Goal: Task Accomplishment & Management: Use online tool/utility

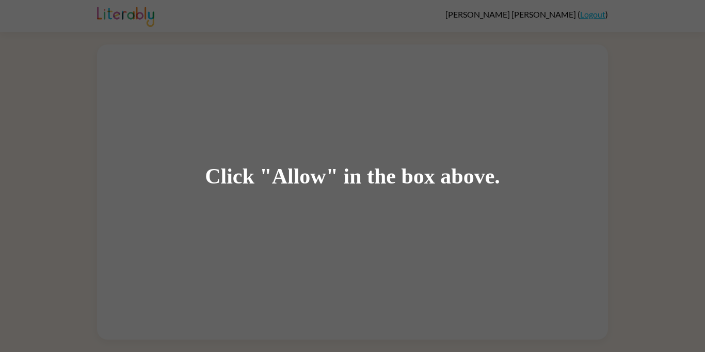
click at [601, 194] on div "Click "Allow" in the box above." at bounding box center [352, 176] width 705 height 352
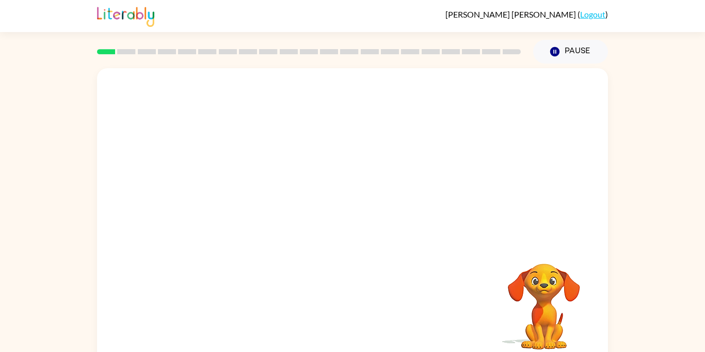
scroll to position [12, 0]
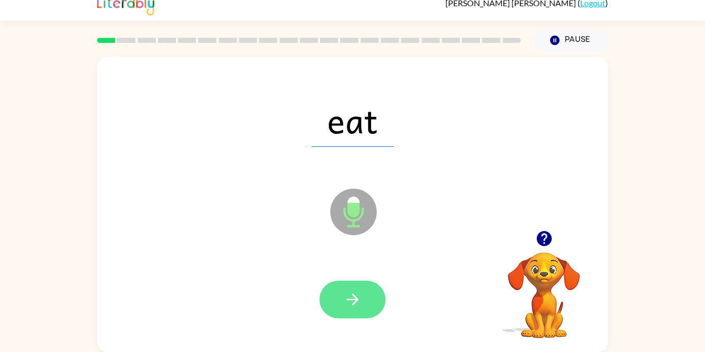
click at [356, 309] on button "button" at bounding box center [353, 299] width 66 height 38
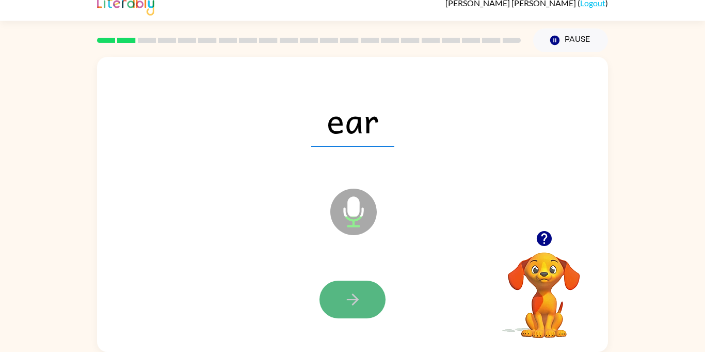
click at [357, 306] on icon "button" at bounding box center [353, 299] width 18 height 18
click at [364, 291] on button "button" at bounding box center [353, 299] width 66 height 38
click at [360, 291] on icon "button" at bounding box center [353, 299] width 18 height 18
drag, startPoint x: 360, startPoint y: 291, endPoint x: 354, endPoint y: 287, distance: 7.9
click at [354, 287] on button "button" at bounding box center [353, 299] width 66 height 38
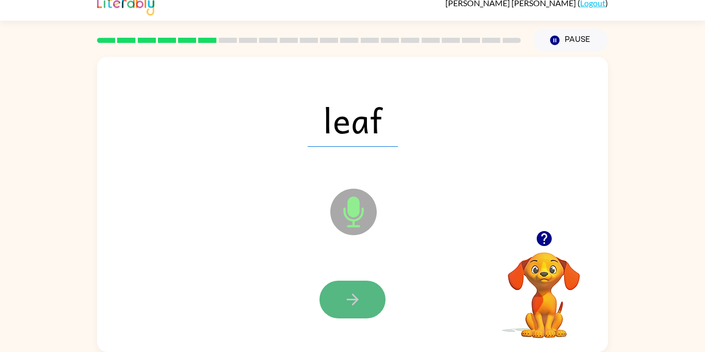
click at [352, 291] on icon "button" at bounding box center [353, 299] width 18 height 18
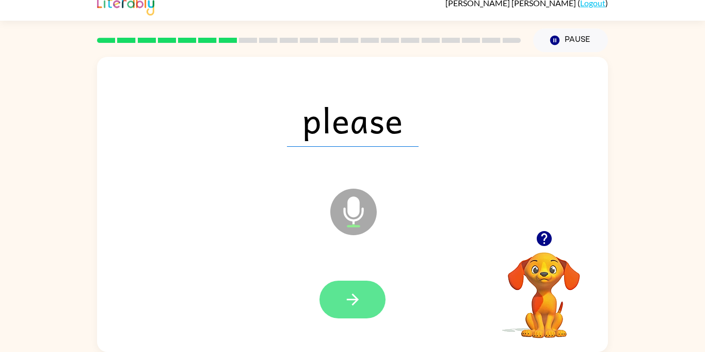
click at [335, 296] on button "button" at bounding box center [353, 299] width 66 height 38
click at [339, 300] on button "button" at bounding box center [353, 299] width 66 height 38
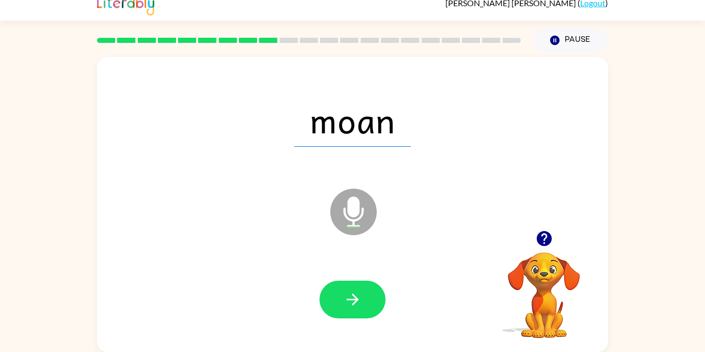
click at [339, 299] on button "button" at bounding box center [353, 299] width 66 height 38
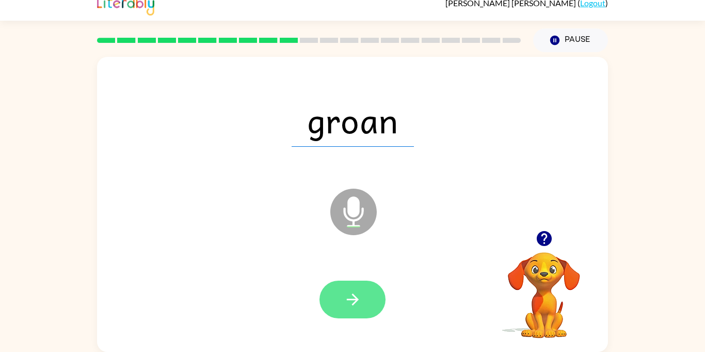
click at [328, 292] on button "button" at bounding box center [353, 299] width 66 height 38
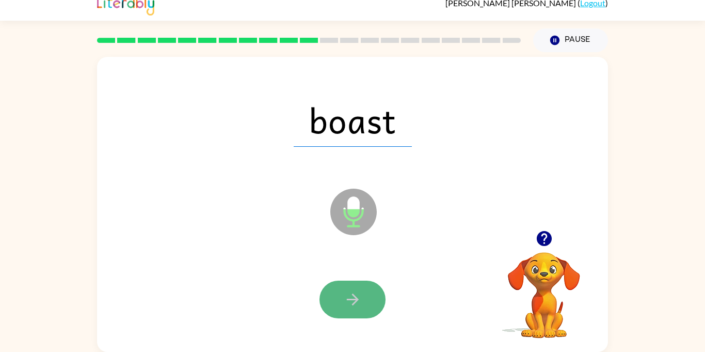
click at [328, 301] on button "button" at bounding box center [353, 299] width 66 height 38
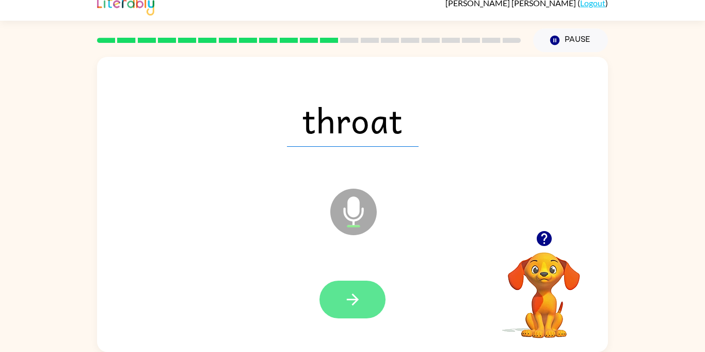
click at [341, 302] on button "button" at bounding box center [353, 299] width 66 height 38
click at [365, 291] on button "button" at bounding box center [353, 299] width 66 height 38
click at [343, 283] on button "button" at bounding box center [353, 299] width 66 height 38
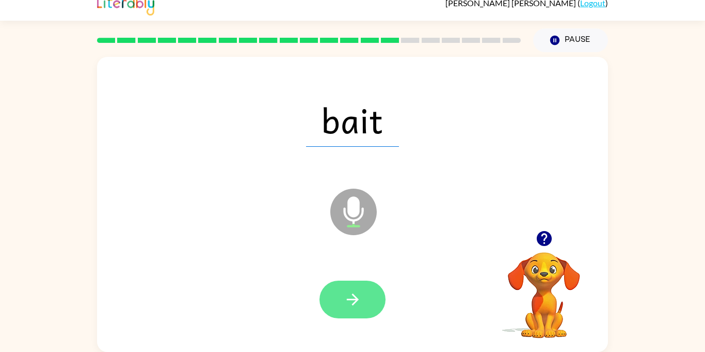
click at [344, 297] on icon "button" at bounding box center [353, 299] width 18 height 18
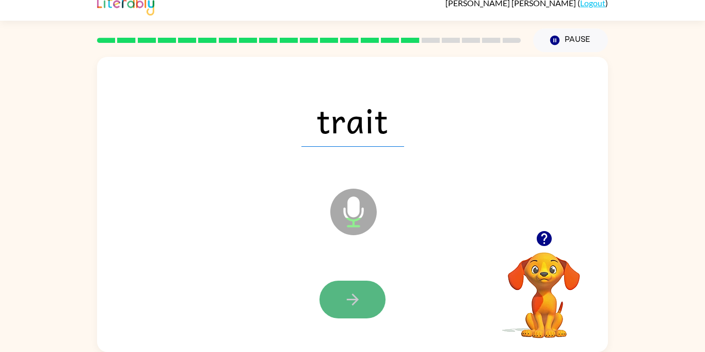
click at [345, 285] on button "button" at bounding box center [353, 299] width 66 height 38
click at [372, 292] on button "button" at bounding box center [353, 299] width 66 height 38
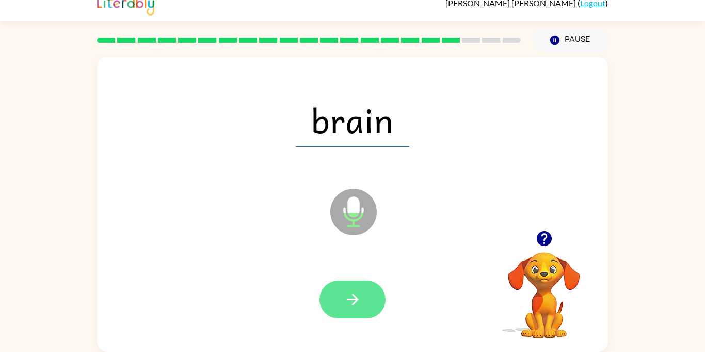
click at [360, 294] on icon "button" at bounding box center [353, 299] width 18 height 18
click at [350, 290] on icon "button" at bounding box center [353, 299] width 18 height 18
click at [349, 284] on button "button" at bounding box center [353, 299] width 66 height 38
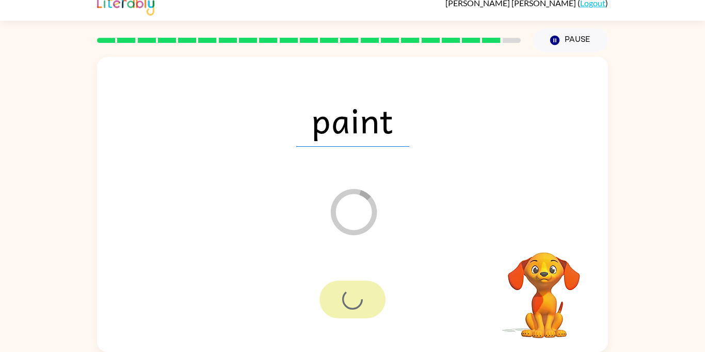
scroll to position [0, 0]
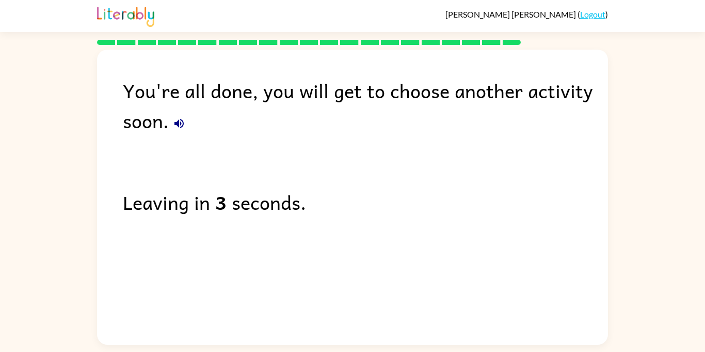
click at [181, 120] on icon "button" at bounding box center [179, 123] width 9 height 9
